Goal: Task Accomplishment & Management: Use online tool/utility

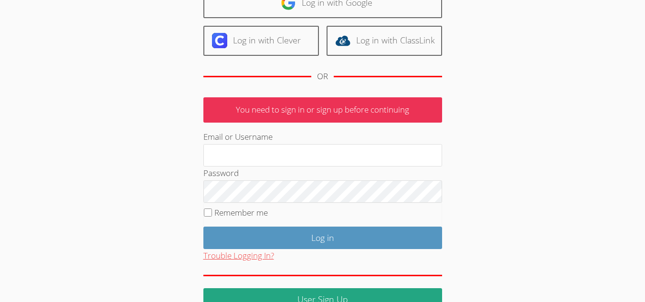
scroll to position [96, 0]
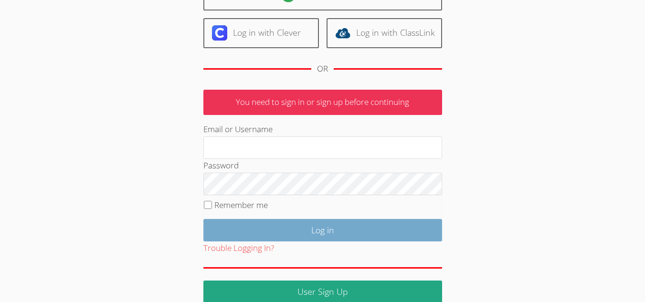
type input "mariesteinberg@live.com"
click at [277, 230] on input "Log in" at bounding box center [322, 230] width 239 height 22
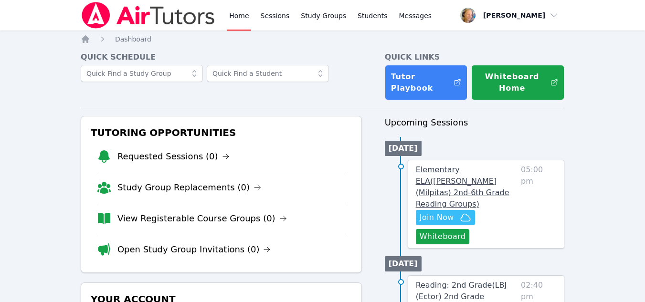
click at [449, 171] on span "Elementary ELA ( Spangler (Milpitas) 2nd-6th Grade Reading Groups )" at bounding box center [463, 186] width 94 height 43
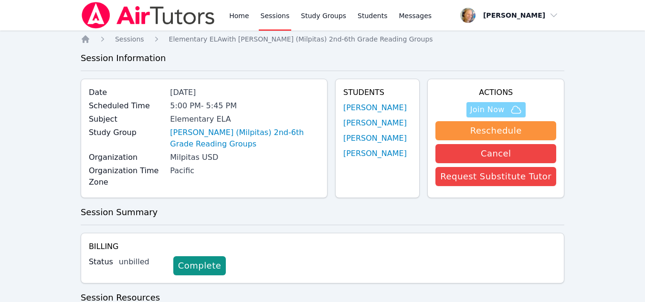
click at [486, 108] on span "Join Now" at bounding box center [487, 109] width 34 height 11
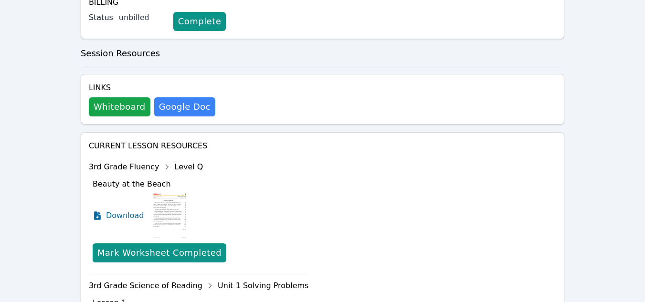
scroll to position [143, 0]
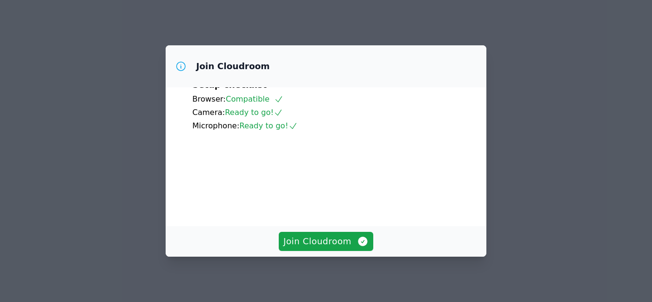
scroll to position [48, 0]
click at [335, 246] on span "Join Cloudroom" at bounding box center [326, 241] width 85 height 13
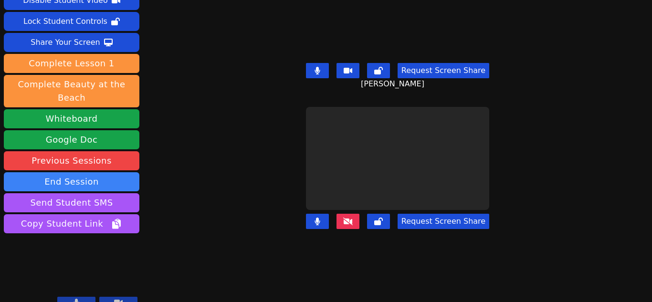
scroll to position [0, 0]
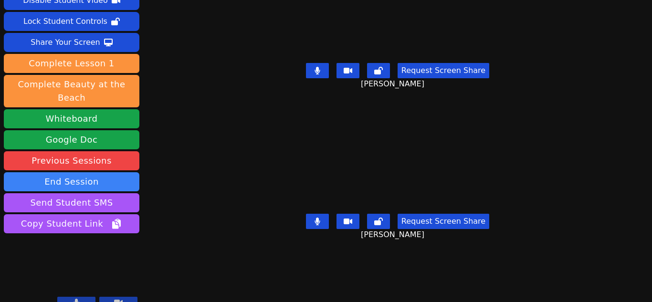
click at [319, 214] on button at bounding box center [317, 221] width 23 height 15
click at [319, 218] on icon at bounding box center [318, 222] width 10 height 8
click at [319, 216] on button at bounding box center [317, 221] width 23 height 15
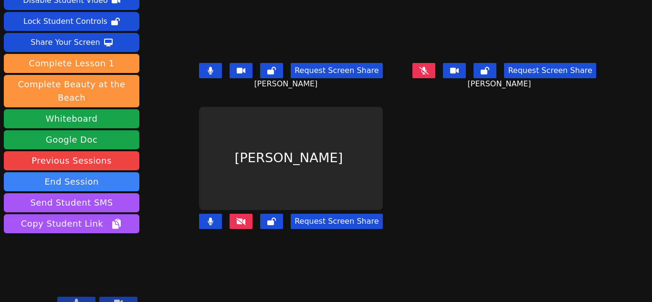
click at [423, 73] on icon at bounding box center [424, 71] width 10 height 8
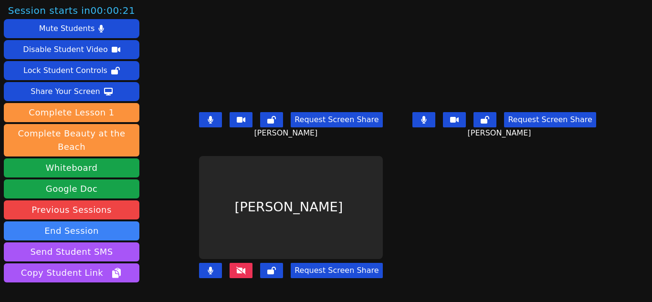
click at [205, 276] on button at bounding box center [210, 270] width 23 height 15
click at [422, 122] on icon at bounding box center [424, 120] width 5 height 8
click at [423, 118] on icon at bounding box center [424, 120] width 5 height 8
click at [427, 122] on button at bounding box center [424, 119] width 23 height 15
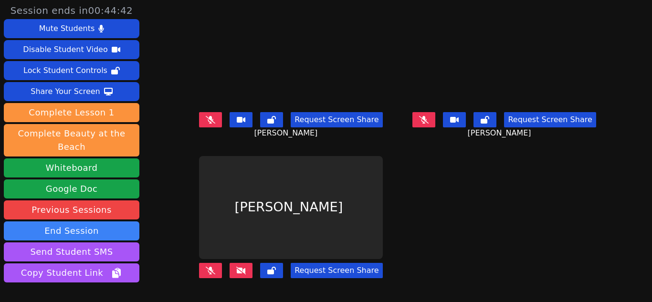
click at [205, 120] on button at bounding box center [210, 119] width 23 height 15
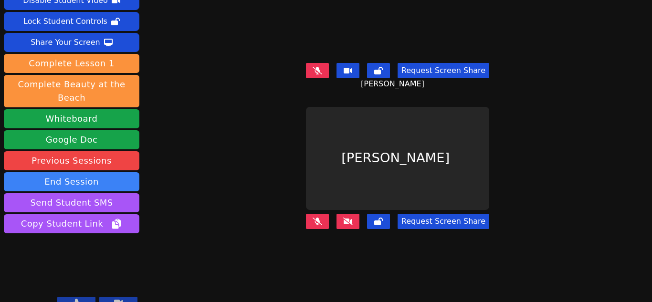
click at [318, 68] on icon at bounding box center [318, 70] width 10 height 8
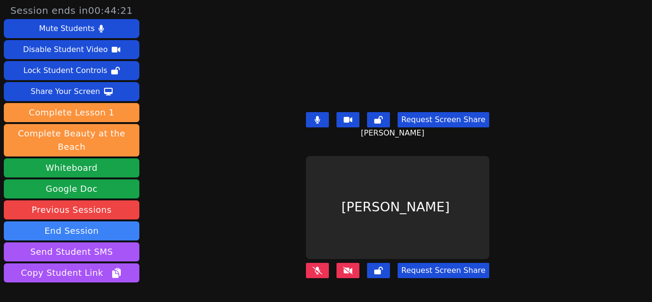
scroll to position [48, 0]
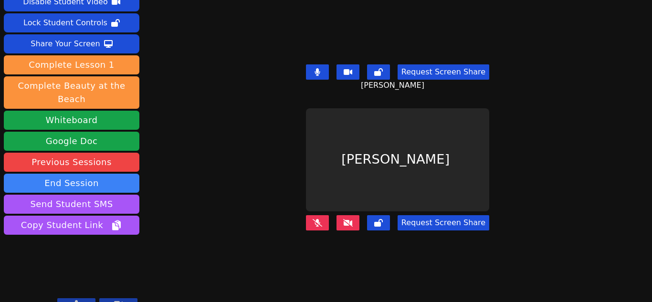
click at [317, 72] on icon at bounding box center [317, 72] width 5 height 8
click at [352, 217] on button at bounding box center [348, 222] width 23 height 15
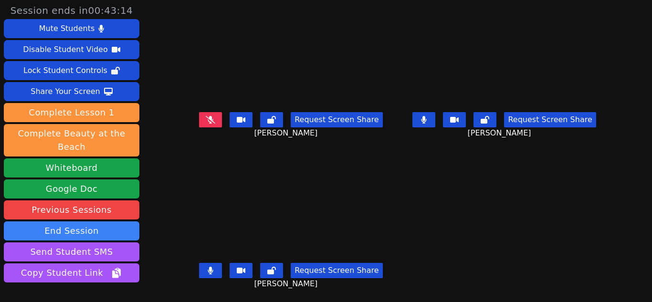
scroll to position [7, 0]
click at [214, 118] on button at bounding box center [210, 119] width 23 height 15
click at [215, 117] on button at bounding box center [210, 119] width 23 height 15
click at [213, 116] on icon at bounding box center [211, 120] width 10 height 8
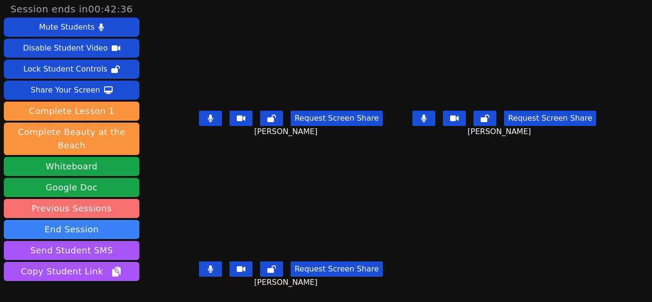
scroll to position [0, 0]
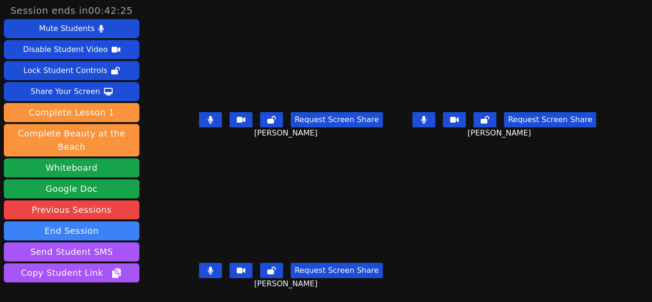
click at [217, 123] on button at bounding box center [210, 119] width 23 height 15
click at [216, 123] on button at bounding box center [210, 119] width 23 height 15
click at [82, 86] on div "Share Your Screen" at bounding box center [66, 91] width 70 height 15
click at [82, 92] on div "Share Your Screen" at bounding box center [66, 91] width 70 height 15
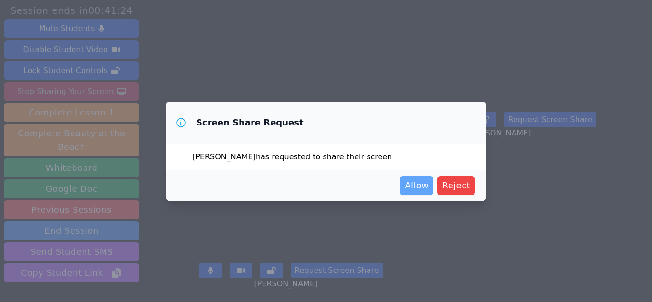
click at [418, 191] on span "Allow" at bounding box center [417, 185] width 24 height 13
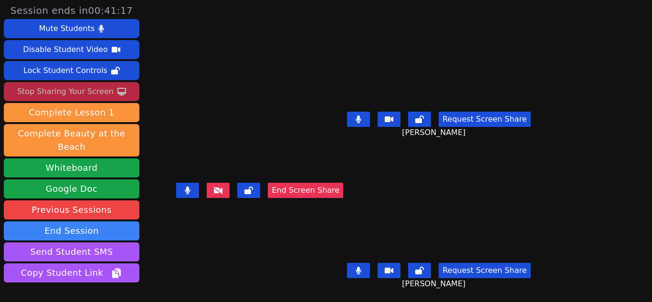
click at [330, 268] on div "Ezekiel Retes End Screen Share" at bounding box center [259, 151] width 167 height 302
click at [323, 198] on button "End Screen Share" at bounding box center [305, 190] width 75 height 15
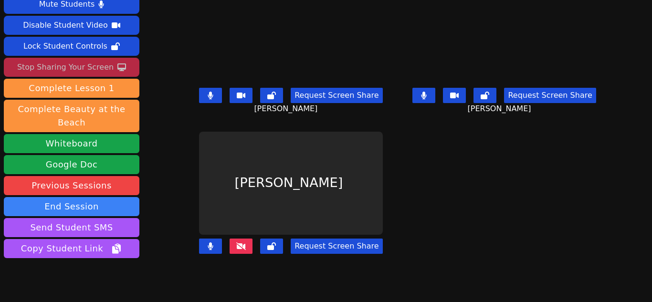
scroll to position [49, 0]
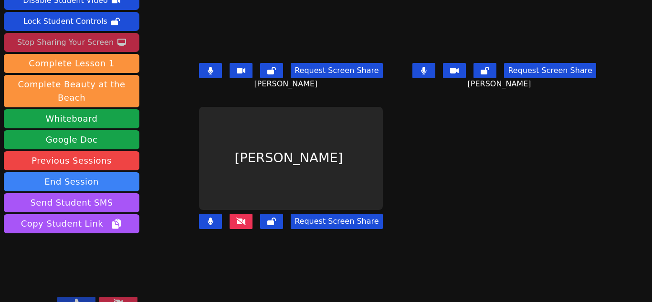
click at [203, 73] on button at bounding box center [210, 70] width 23 height 15
click at [212, 220] on icon at bounding box center [211, 222] width 6 height 8
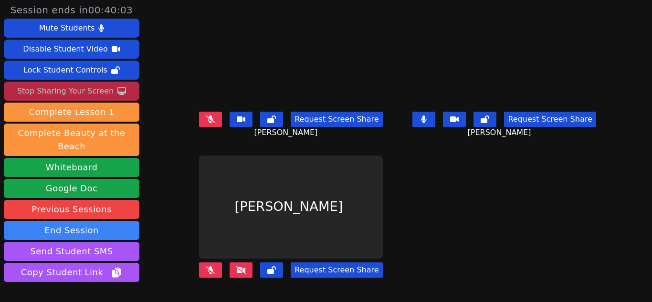
scroll to position [0, 0]
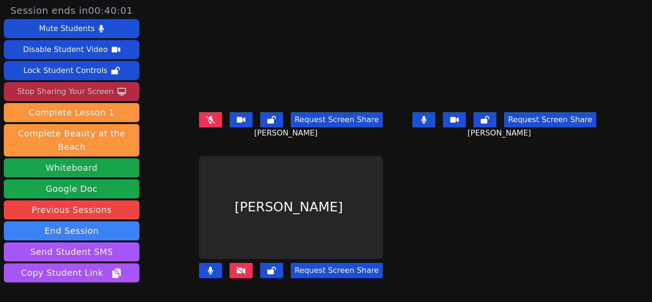
click at [213, 272] on button at bounding box center [210, 270] width 23 height 15
click at [213, 271] on icon at bounding box center [211, 271] width 10 height 8
click at [213, 271] on icon at bounding box center [210, 271] width 5 height 8
click at [212, 269] on icon at bounding box center [210, 271] width 5 height 8
click at [63, 89] on div "Stop Sharing Your Screen" at bounding box center [65, 91] width 96 height 15
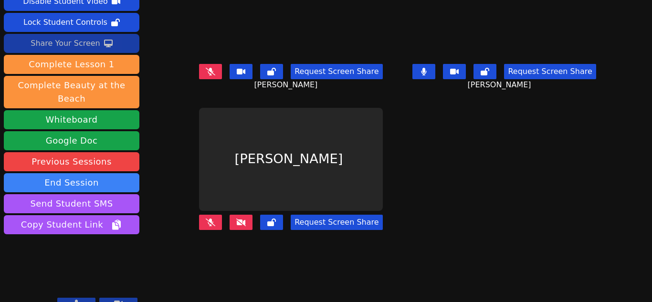
scroll to position [49, 0]
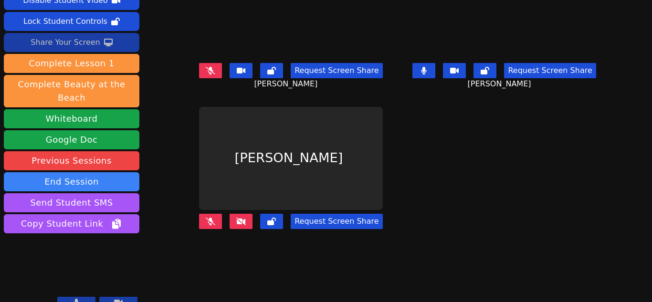
click at [206, 224] on icon at bounding box center [211, 222] width 10 height 8
click at [216, 76] on button at bounding box center [210, 70] width 23 height 15
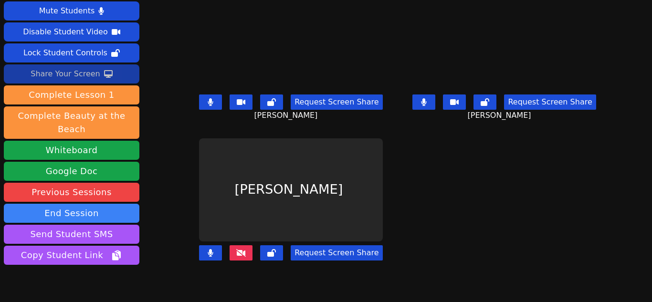
scroll to position [1, 0]
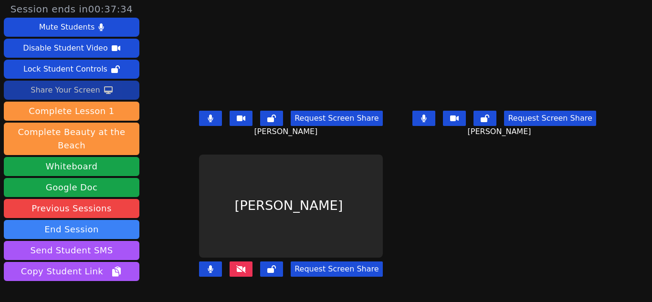
click at [244, 266] on icon at bounding box center [241, 269] width 10 height 8
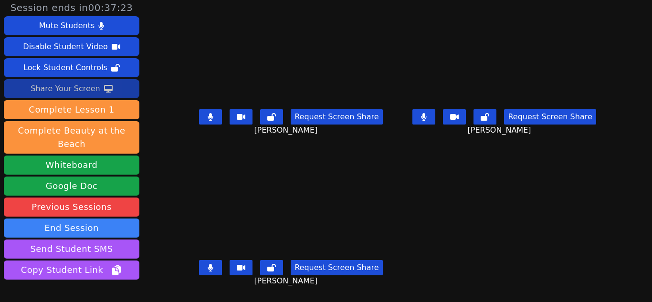
scroll to position [0, 0]
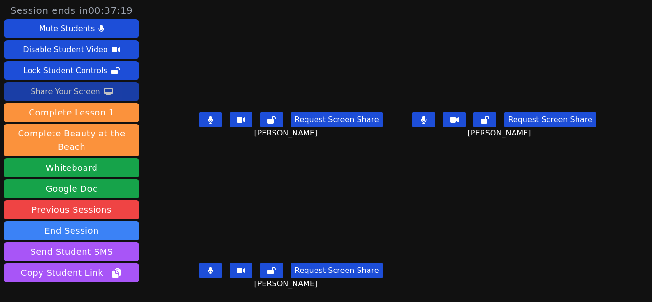
click at [73, 95] on div "Share Your Screen" at bounding box center [66, 91] width 70 height 15
click at [67, 88] on div "Share Your Screen" at bounding box center [66, 91] width 70 height 15
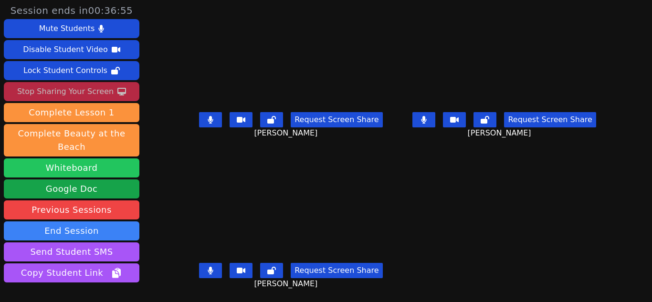
click at [72, 159] on button "Whiteboard" at bounding box center [72, 168] width 136 height 19
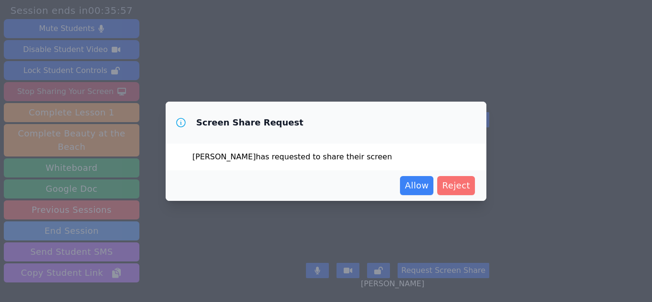
click at [450, 187] on span "Reject" at bounding box center [456, 185] width 28 height 13
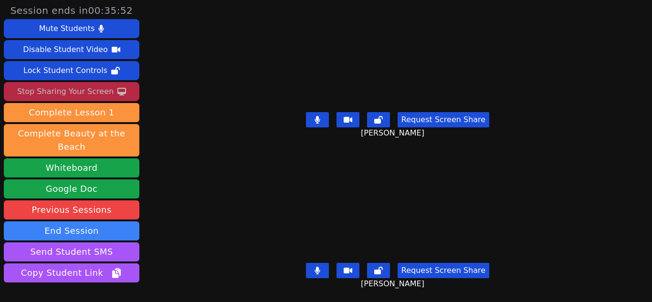
scroll to position [49, 0]
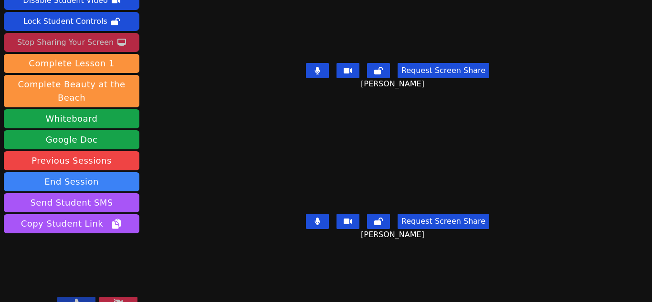
click at [115, 36] on button "Stop Sharing Your Screen" at bounding box center [72, 42] width 136 height 19
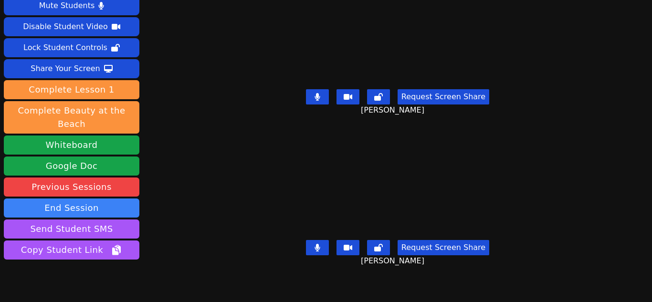
scroll to position [0, 0]
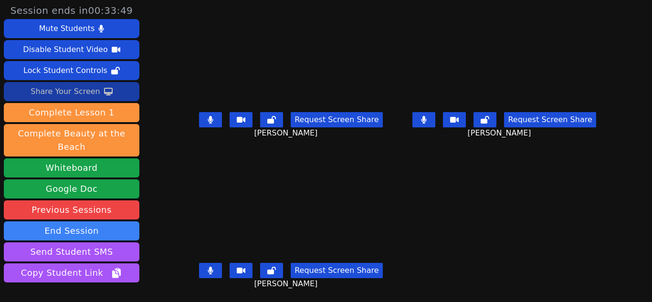
click at [57, 92] on div "Share Your Screen" at bounding box center [66, 91] width 70 height 15
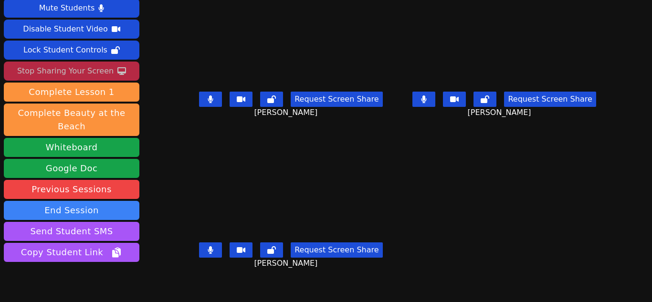
scroll to position [49, 0]
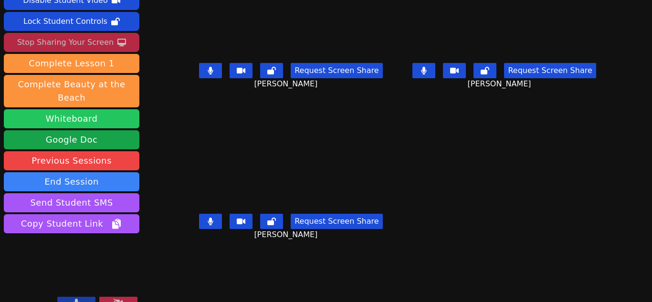
click at [124, 109] on button "Whiteboard" at bounding box center [72, 118] width 136 height 19
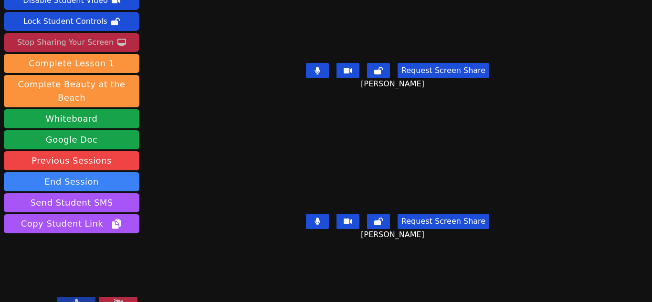
scroll to position [0, 0]
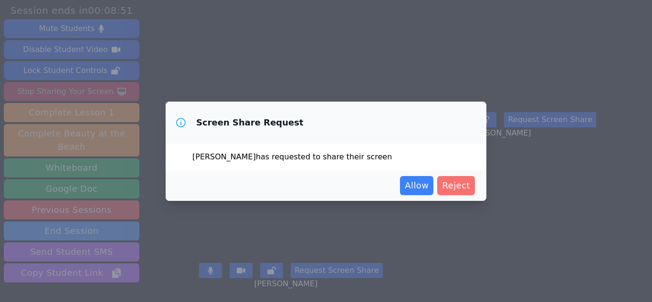
click at [451, 180] on span "Reject" at bounding box center [456, 185] width 28 height 13
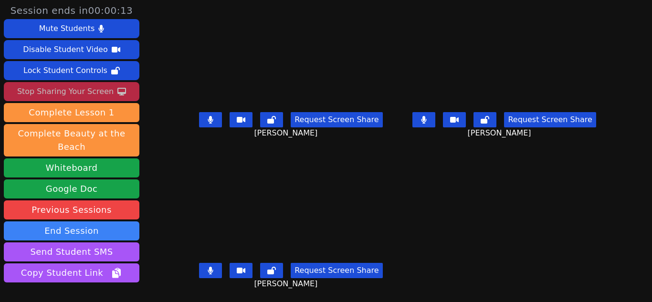
scroll to position [7, 0]
click at [87, 96] on div "Stop Sharing Your Screen" at bounding box center [65, 91] width 96 height 15
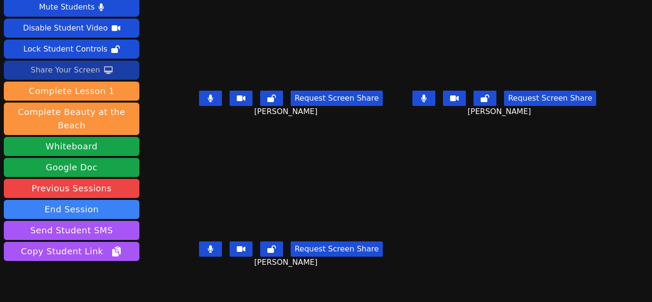
scroll to position [0, 0]
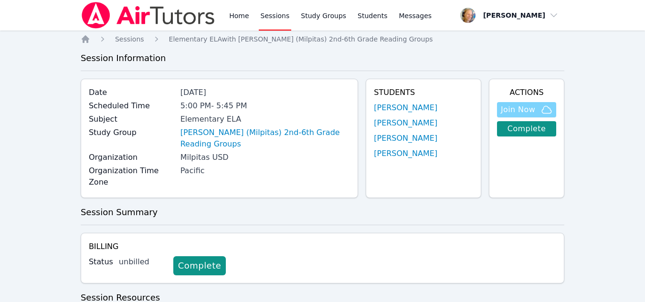
click at [538, 103] on button "Join Now" at bounding box center [526, 109] width 59 height 15
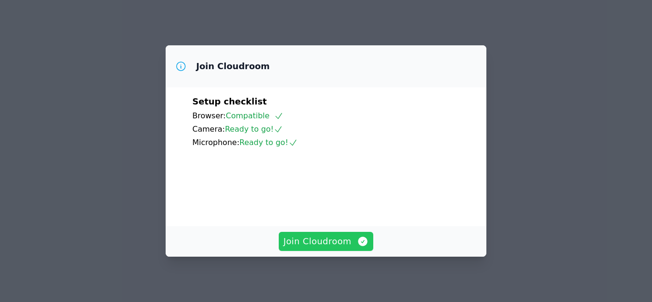
click at [304, 247] on span "Join Cloudroom" at bounding box center [326, 241] width 85 height 13
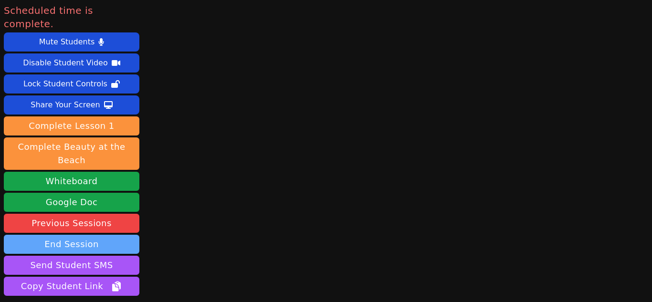
click at [78, 235] on button "End Session" at bounding box center [72, 244] width 136 height 19
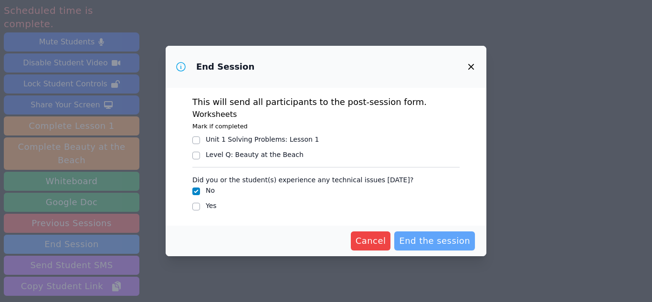
click at [423, 239] on span "End the session" at bounding box center [434, 240] width 71 height 13
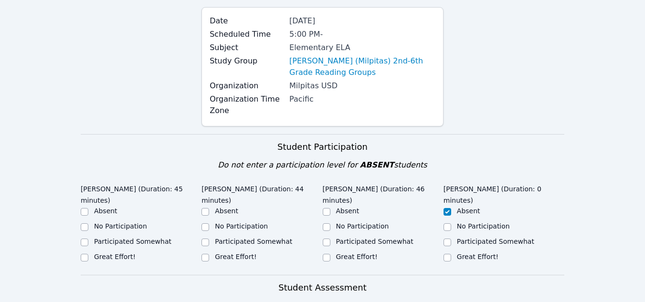
scroll to position [191, 0]
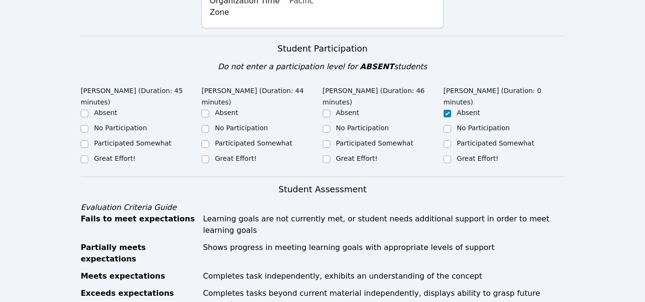
click at [359, 155] on label "Great Effort!" at bounding box center [357, 159] width 42 height 8
click at [330, 156] on input "Great Effort!" at bounding box center [327, 160] width 8 height 8
checkbox input "true"
drag, startPoint x: 248, startPoint y: 149, endPoint x: 218, endPoint y: 151, distance: 30.7
click at [248, 155] on label "Great Effort!" at bounding box center [236, 159] width 42 height 8
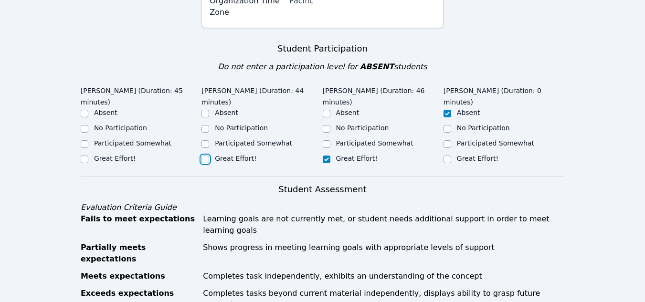
click at [209, 156] on input "Great Effort!" at bounding box center [206, 160] width 8 height 8
checkbox input "true"
click at [122, 155] on label "Great Effort!" at bounding box center [115, 159] width 42 height 8
click at [88, 156] on input "Great Effort!" at bounding box center [85, 160] width 8 height 8
checkbox input "true"
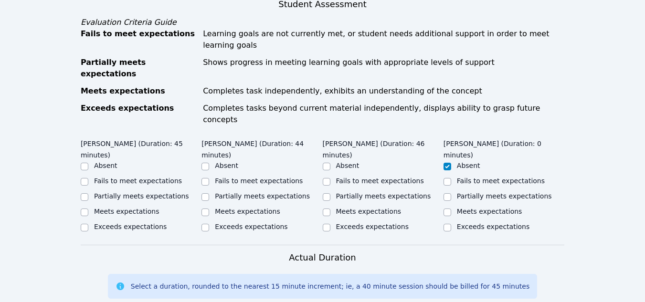
scroll to position [382, 0]
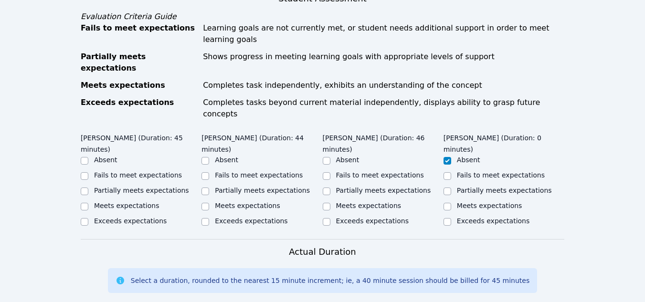
click at [133, 217] on label "Exceeds expectations" at bounding box center [130, 221] width 73 height 8
click at [88, 218] on input "Exceeds expectations" at bounding box center [85, 222] width 8 height 8
checkbox input "true"
click at [244, 202] on label "Meets expectations" at bounding box center [247, 206] width 65 height 8
click at [209, 203] on input "Meets expectations" at bounding box center [206, 207] width 8 height 8
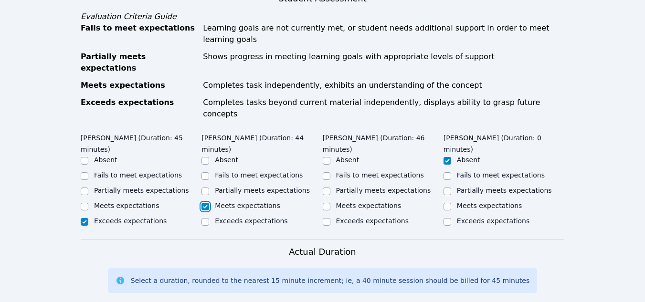
checkbox input "true"
click at [352, 202] on label "Meets expectations" at bounding box center [368, 206] width 65 height 8
click at [330, 203] on input "Meets expectations" at bounding box center [327, 207] width 8 height 8
checkbox input "true"
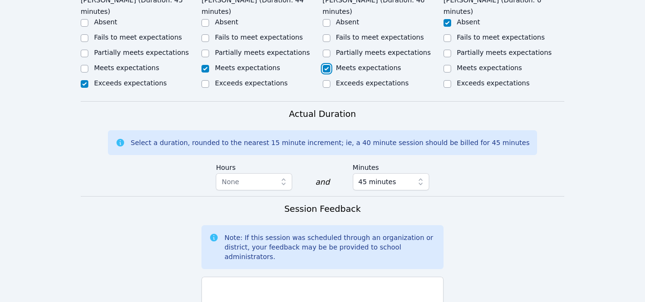
scroll to position [525, 0]
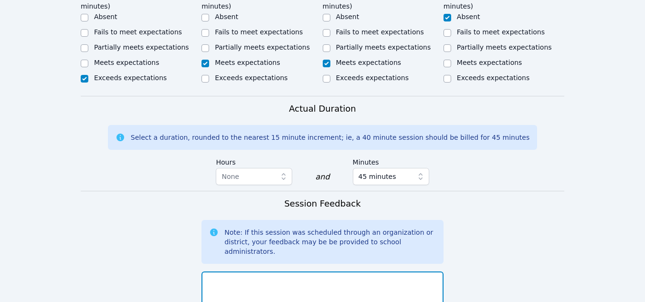
click at [359, 272] on textarea at bounding box center [323, 298] width 242 height 52
type textarea "E"
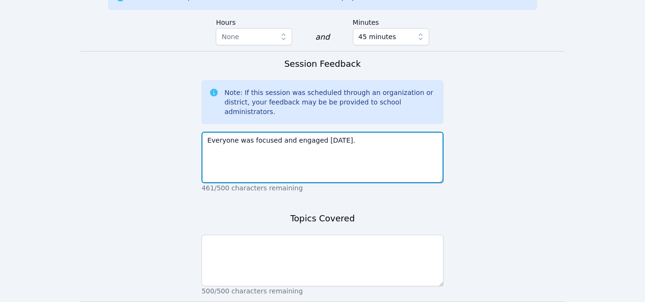
scroll to position [671, 0]
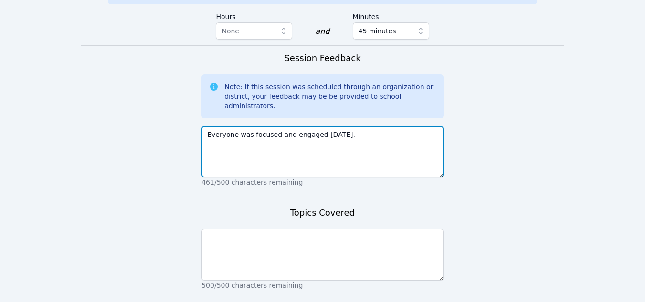
type textarea "Everyone was focused and engaged today."
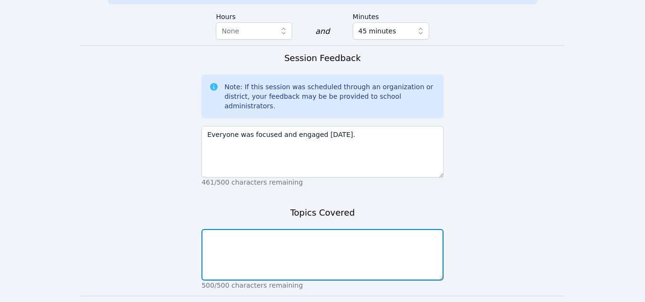
click at [365, 229] on textarea at bounding box center [323, 255] width 242 height 52
click at [377, 229] on textarea "We are learning the tools on the whiteboard. We also creted some class rules." at bounding box center [323, 255] width 242 height 52
click at [309, 229] on textarea "We are learning the tools on the whiteboard. We also created some class rules." at bounding box center [323, 255] width 242 height 52
type textarea "We are learning the tools on the whiteboard. We also created some class rules."
